Goal: Information Seeking & Learning: Learn about a topic

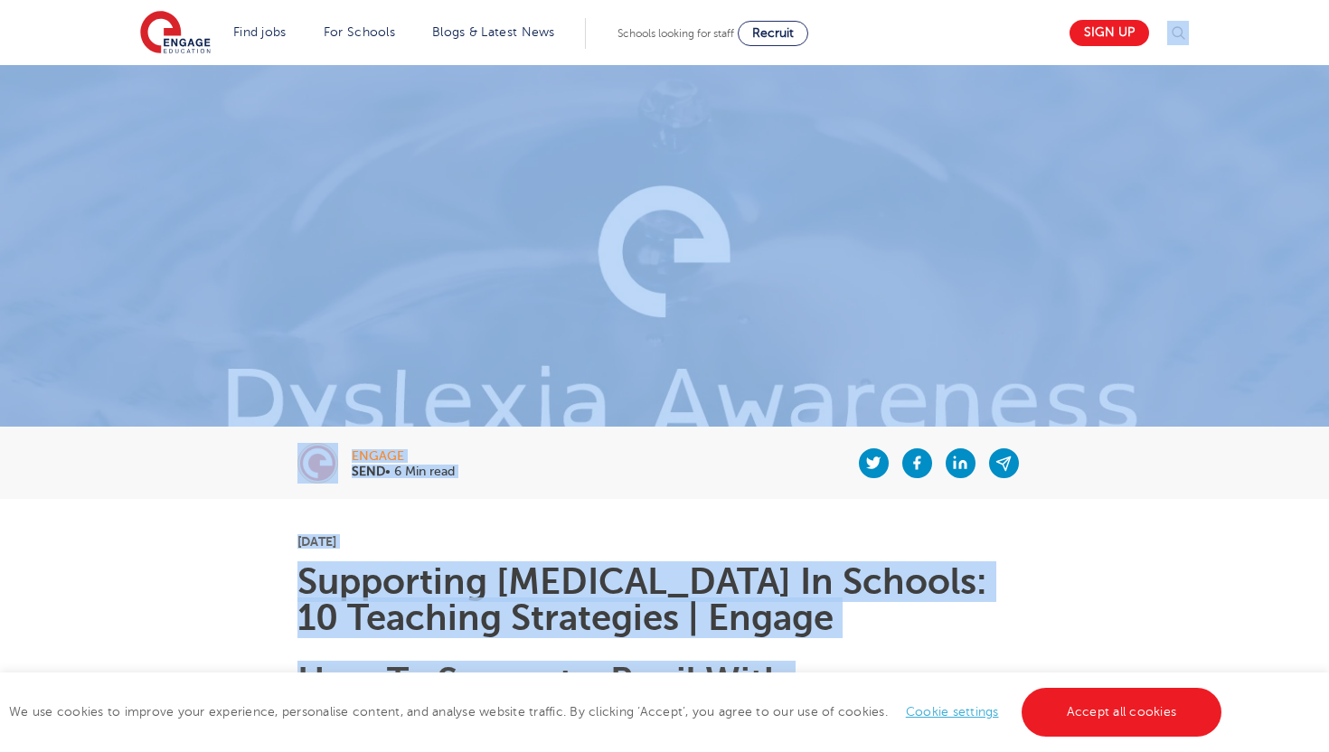
drag, startPoint x: 1328, startPoint y: 528, endPoint x: 1120, endPoint y: 7, distance: 561.2
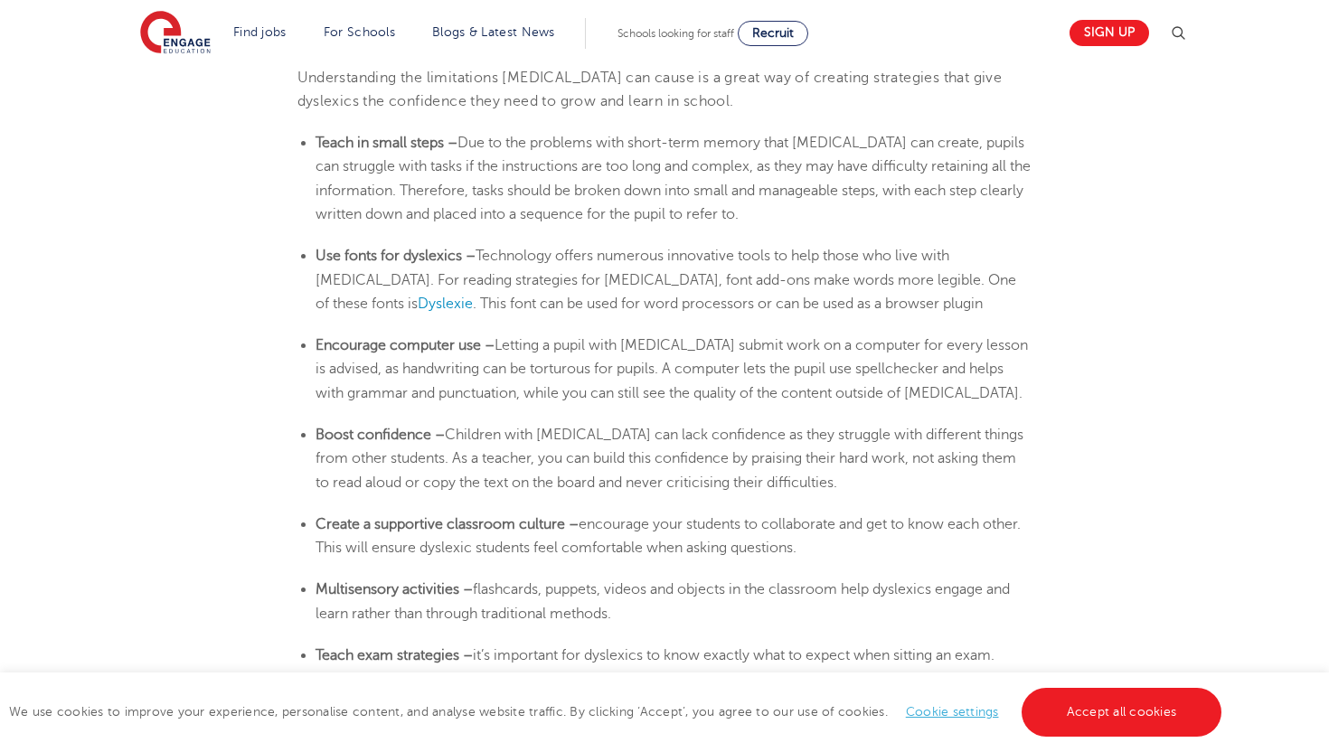
scroll to position [3111, 0]
